Goal: Book appointment/travel/reservation

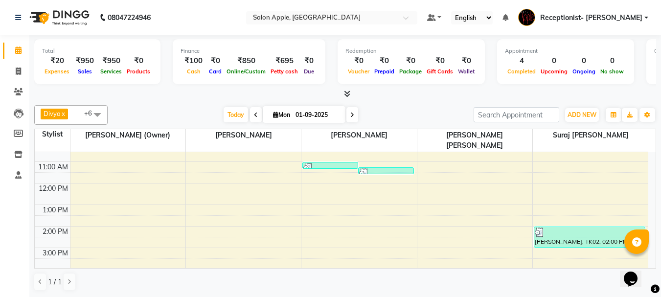
scroll to position [98, 0]
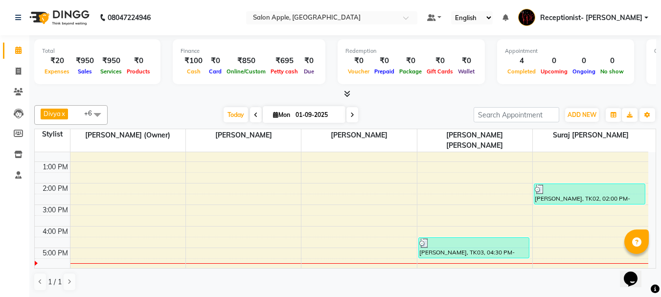
click at [542, 247] on div "8:00 AM 9:00 AM 10:00 AM 11:00 AM 12:00 PM 1:00 PM 2:00 PM 3:00 PM 4:00 PM 5:00…" at bounding box center [341, 193] width 613 height 279
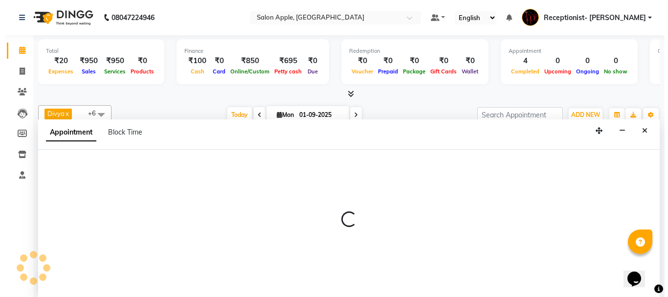
scroll to position [0, 0]
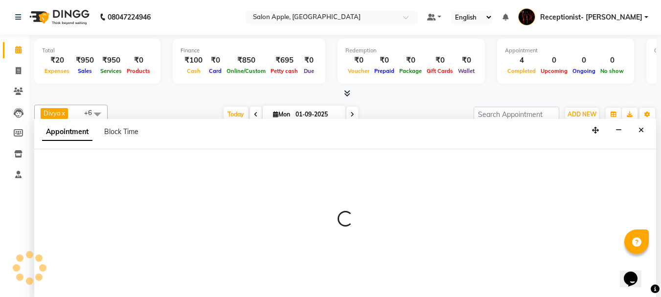
select select "87913"
select select "1020"
select select "tentative"
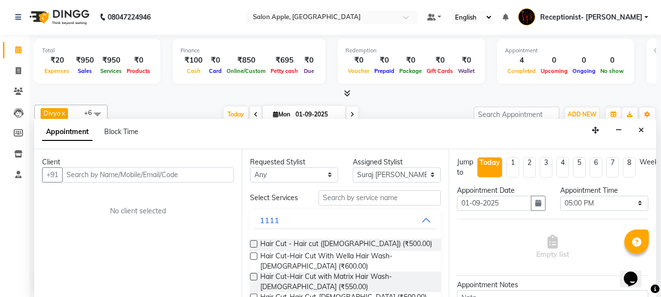
click at [130, 178] on input "text" at bounding box center [148, 174] width 172 height 15
type input "9922555554"
click at [197, 171] on button "Add Client" at bounding box center [213, 174] width 41 height 15
select select "22"
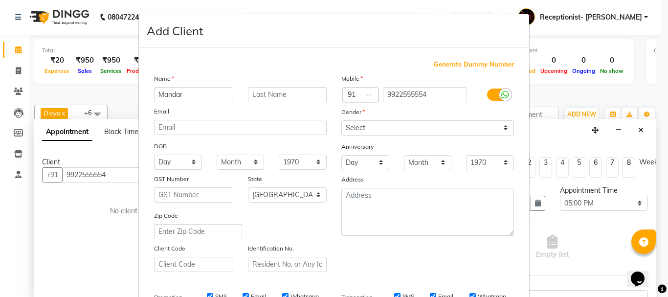
type input "Mandar"
click at [276, 91] on input "text" at bounding box center [287, 94] width 79 height 15
type input "[PERSON_NAME]"
click at [384, 127] on select "Select [DEMOGRAPHIC_DATA] [DEMOGRAPHIC_DATA] Other Prefer Not To Say" at bounding box center [427, 127] width 173 height 15
select select "[DEMOGRAPHIC_DATA]"
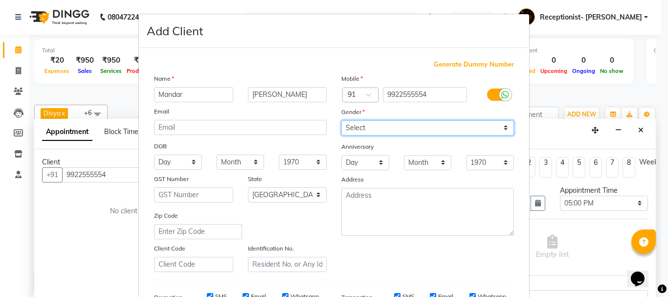
click at [341, 120] on select "Select [DEMOGRAPHIC_DATA] [DEMOGRAPHIC_DATA] Other Prefer Not To Say" at bounding box center [427, 127] width 173 height 15
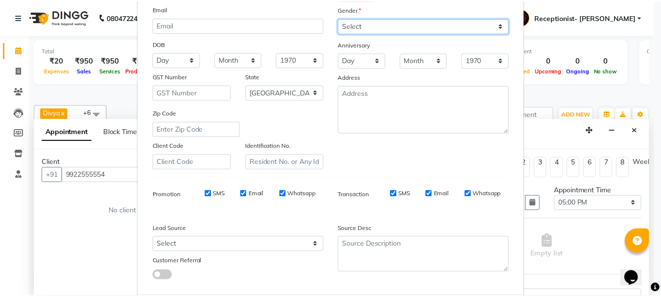
scroll to position [155, 0]
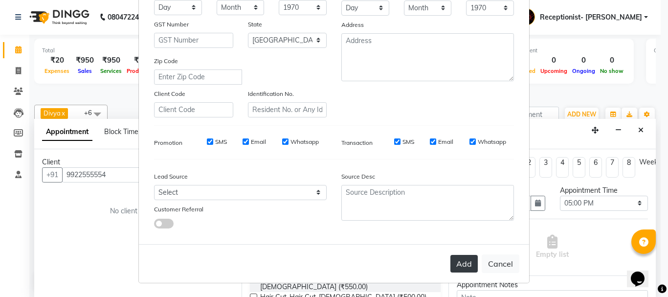
click at [466, 265] on button "Add" at bounding box center [464, 264] width 27 height 18
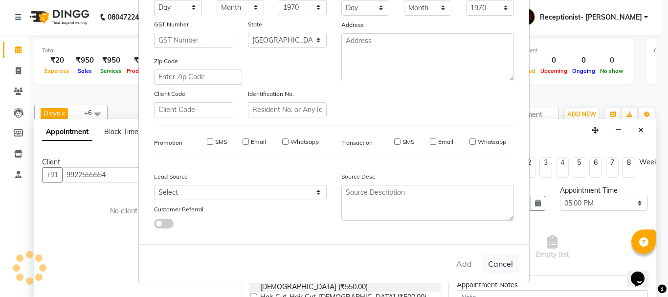
select select
select select "null"
select select
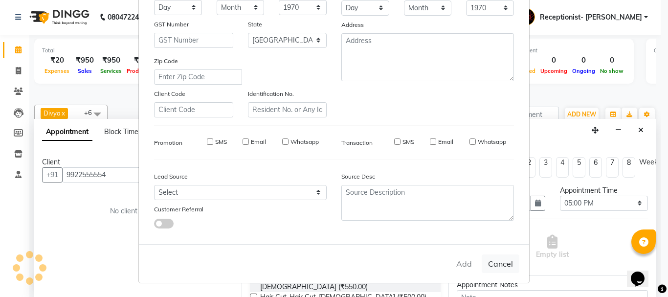
select select
checkbox input "false"
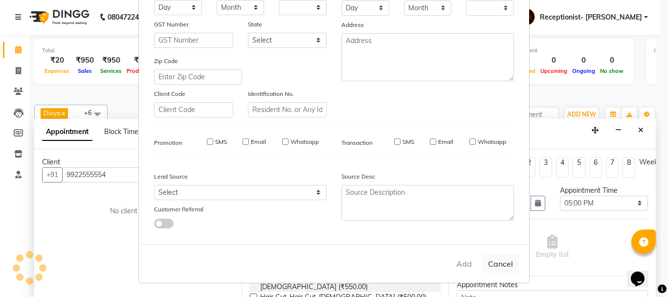
checkbox input "false"
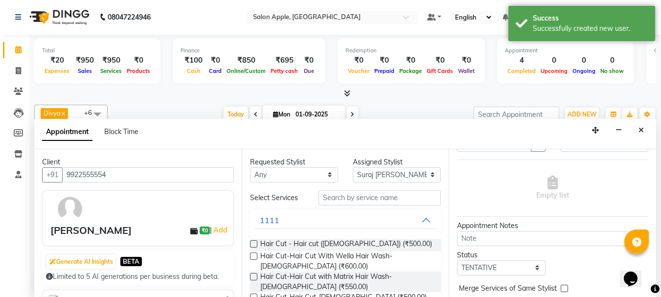
scroll to position [108, 0]
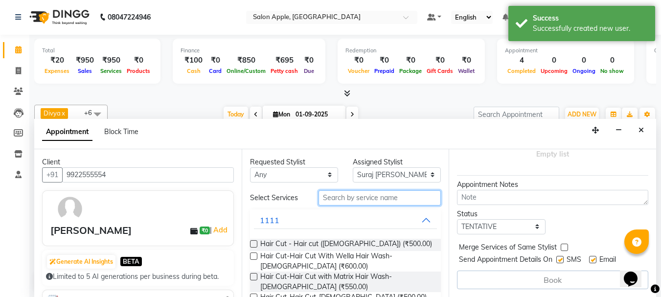
click at [363, 197] on input "text" at bounding box center [379, 197] width 122 height 15
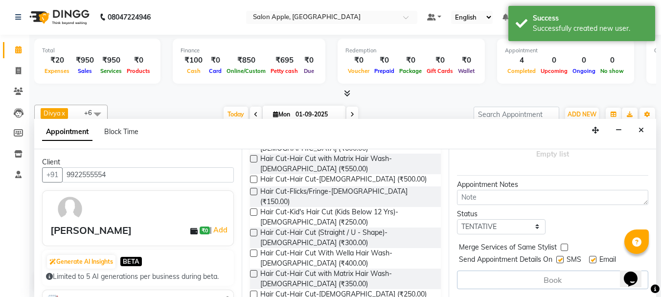
scroll to position [196, 0]
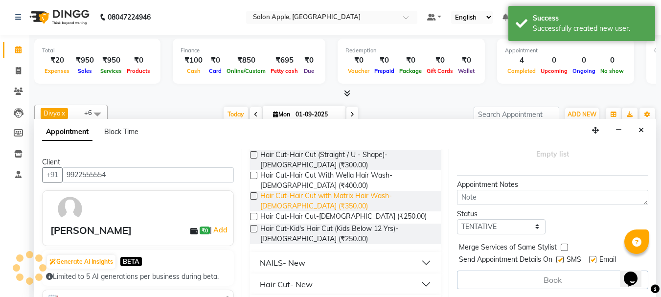
type input "cut"
click at [334, 191] on span "Hair Cut-Hair Cut with Matrix Hair Wash-[DEMOGRAPHIC_DATA] (₹350.00)" at bounding box center [346, 201] width 173 height 21
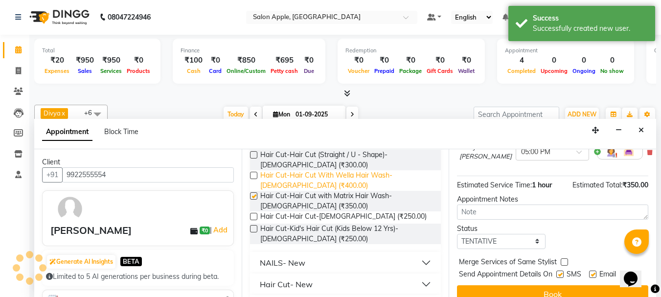
checkbox input "false"
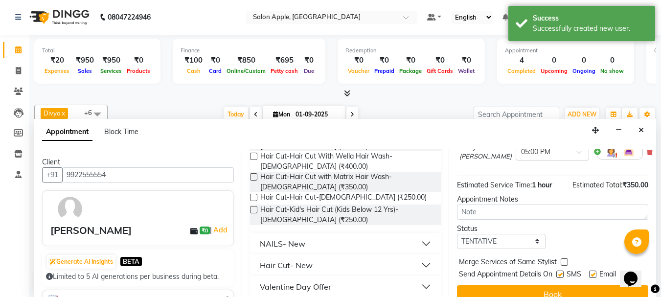
scroll to position [129, 0]
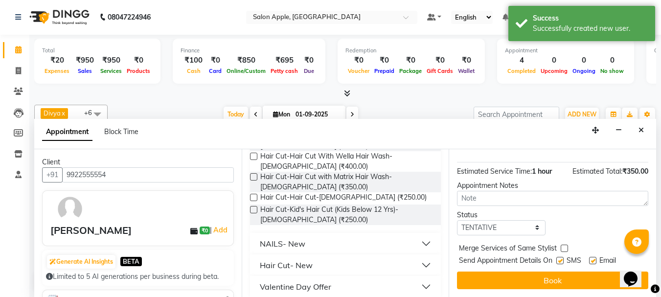
drag, startPoint x: 559, startPoint y: 272, endPoint x: 567, endPoint y: 265, distance: 11.2
click at [561, 272] on button "Book" at bounding box center [552, 281] width 191 height 18
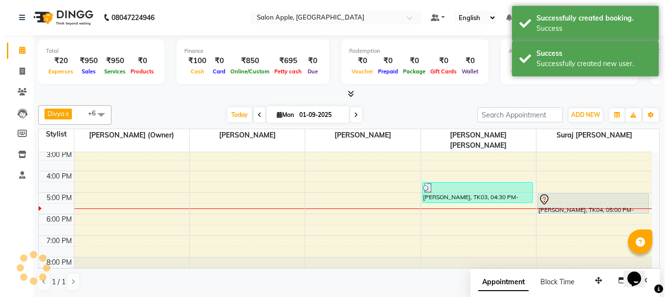
scroll to position [0, 0]
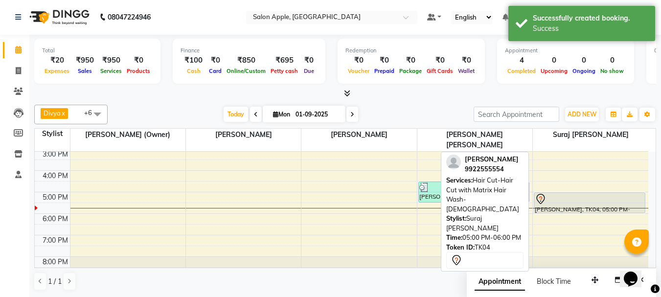
click at [565, 193] on div at bounding box center [590, 199] width 110 height 12
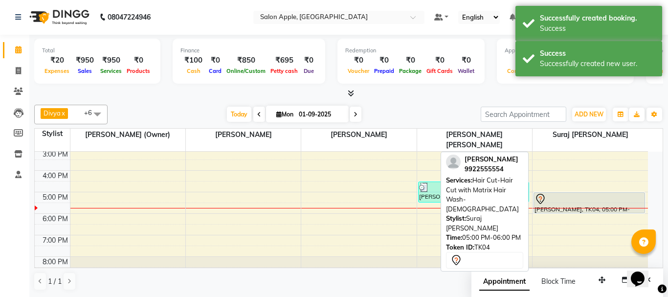
select select "7"
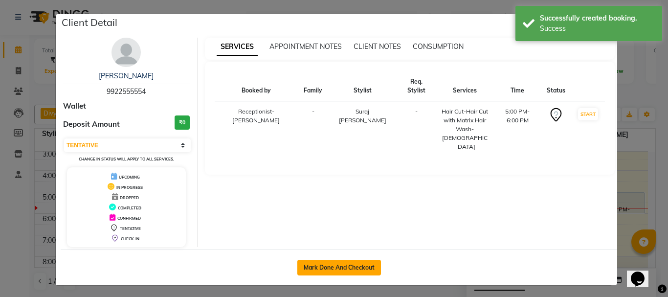
drag, startPoint x: 358, startPoint y: 268, endPoint x: 383, endPoint y: 261, distance: 26.3
click at [360, 268] on button "Mark Done And Checkout" at bounding box center [339, 268] width 84 height 16
select select "service"
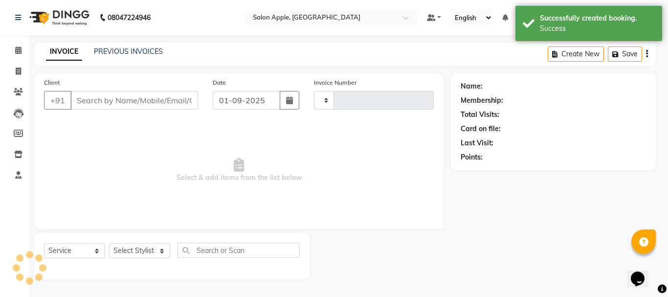
type input "0659"
select select "645"
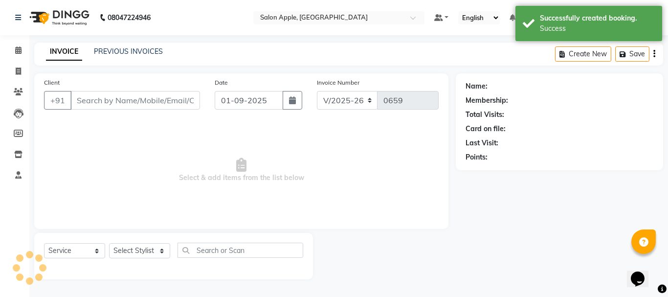
type input "9922555554"
select select "87913"
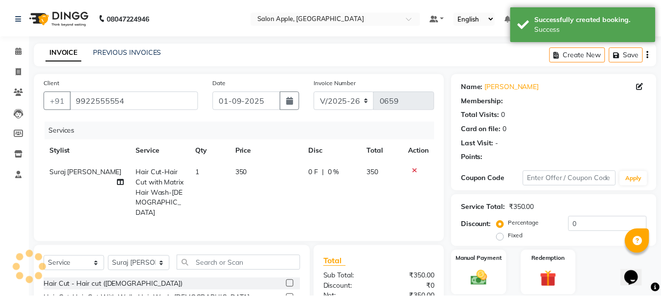
scroll to position [105, 0]
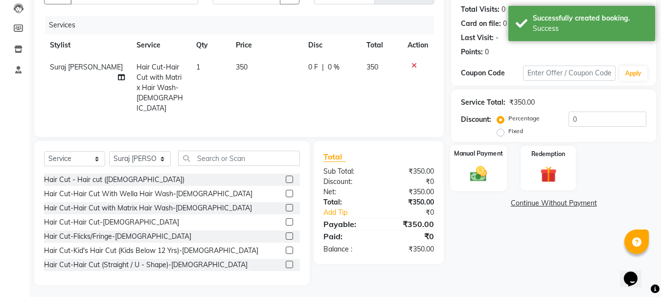
click at [478, 174] on img at bounding box center [478, 174] width 27 height 20
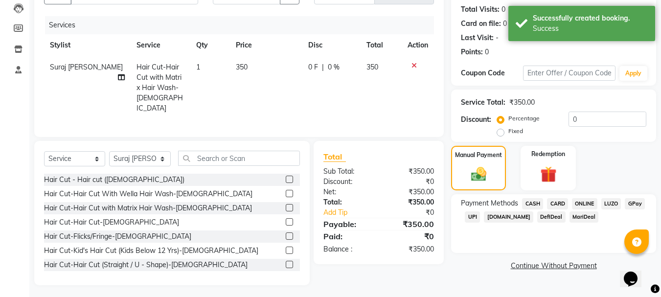
click at [578, 200] on span "ONLINE" at bounding box center [584, 203] width 25 height 11
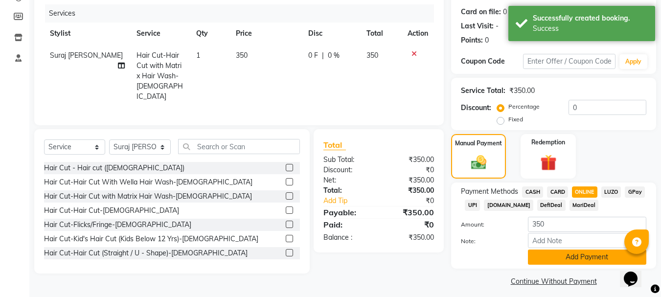
scroll to position [123, 0]
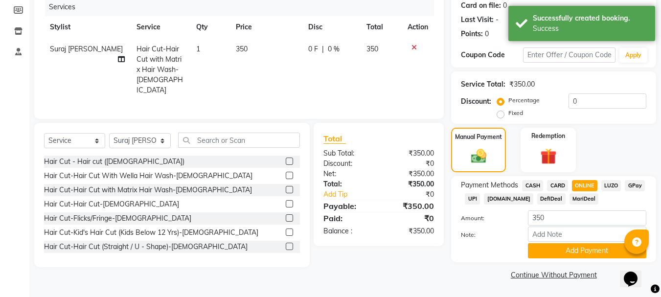
click at [532, 185] on span "CASH" at bounding box center [532, 185] width 21 height 11
click at [560, 247] on button "Add Payment" at bounding box center [587, 250] width 118 height 15
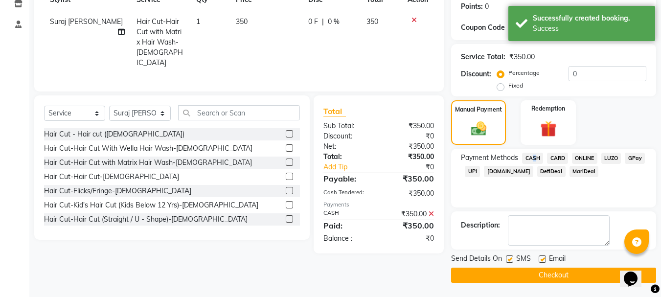
scroll to position [151, 0]
click at [519, 272] on button "Checkout" at bounding box center [553, 274] width 205 height 15
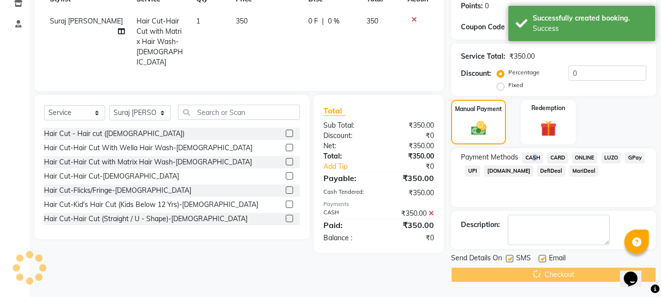
scroll to position [0, 0]
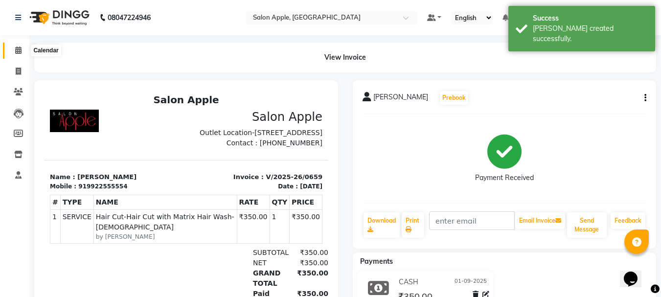
click at [12, 49] on span at bounding box center [18, 50] width 17 height 11
click at [13, 50] on span at bounding box center [18, 50] width 17 height 11
click at [15, 52] on span at bounding box center [18, 50] width 17 height 11
click at [18, 53] on icon at bounding box center [18, 49] width 6 height 7
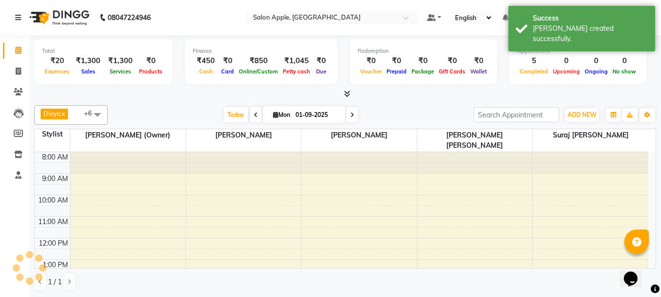
click at [18, 53] on icon at bounding box center [18, 49] width 6 height 7
